Goal: Information Seeking & Learning: Compare options

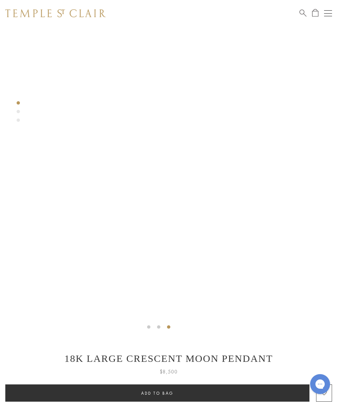
scroll to position [0, 1]
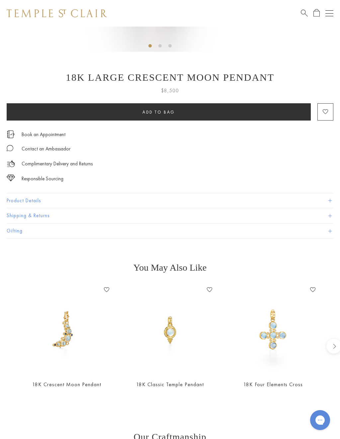
scroll to position [295, 0]
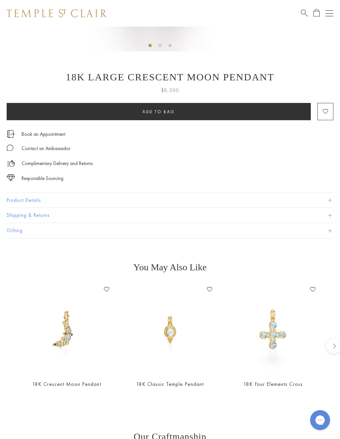
click at [33, 196] on button "Product Details" at bounding box center [170, 200] width 327 height 15
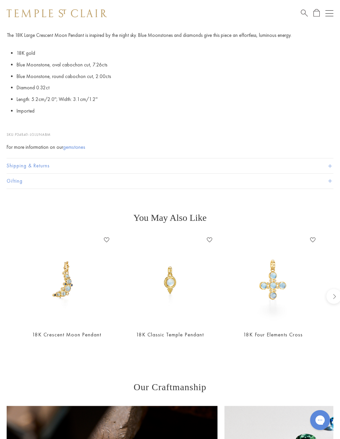
scroll to position [475, 0]
click at [57, 283] on img at bounding box center [67, 279] width 90 height 90
